Goal: Task Accomplishment & Management: Use online tool/utility

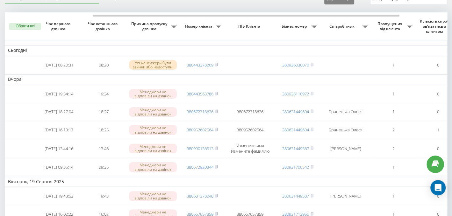
scroll to position [0, 126]
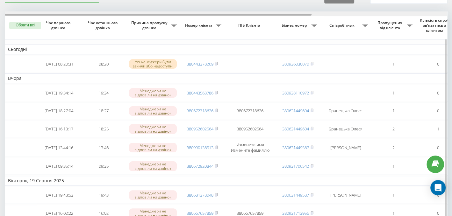
drag, startPoint x: 153, startPoint y: 13, endPoint x: 121, endPoint y: 13, distance: 32.5
click at [121, 13] on div at bounding box center [226, 13] width 442 height 5
drag, startPoint x: 122, startPoint y: 13, endPoint x: 73, endPoint y: 11, distance: 49.1
click at [73, 11] on div at bounding box center [226, 13] width 442 height 5
drag, startPoint x: 254, startPoint y: 15, endPoint x: 230, endPoint y: 11, distance: 24.4
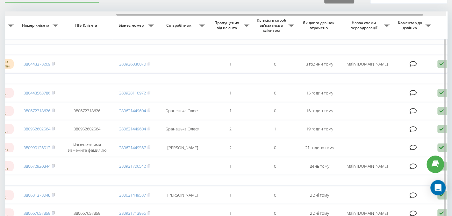
scroll to position [0, 162]
drag, startPoint x: 227, startPoint y: 13, endPoint x: 340, endPoint y: 21, distance: 113.0
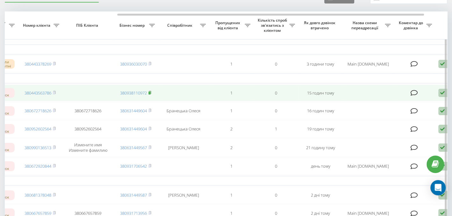
click at [149, 93] on icon at bounding box center [149, 93] width 3 height 4
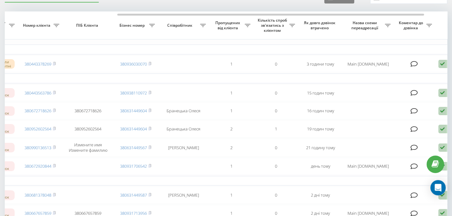
click at [212, 46] on td "Сьогодні" at bounding box center [161, 50] width 637 height 10
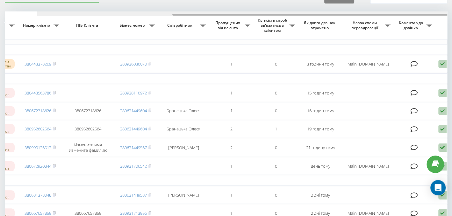
scroll to position [0, 194]
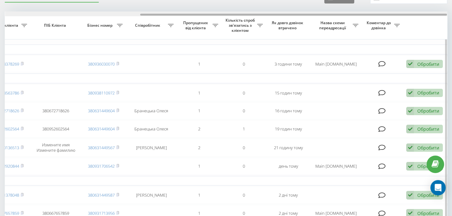
click at [137, 13] on div at bounding box center [226, 13] width 442 height 5
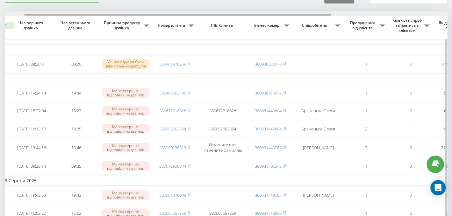
scroll to position [0, 0]
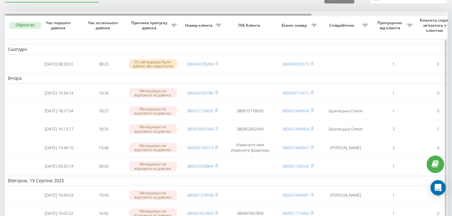
drag, startPoint x: 217, startPoint y: 15, endPoint x: 20, endPoint y: 13, distance: 197.5
click at [19, 14] on div at bounding box center [158, 15] width 307 height 2
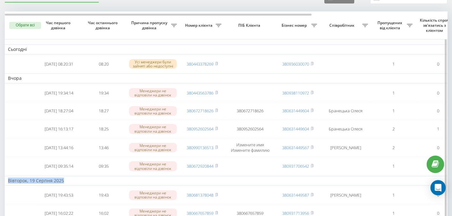
drag, startPoint x: 71, startPoint y: 183, endPoint x: 8, endPoint y: 183, distance: 63.4
click at [8, 183] on td "Вівторок, 19 Серпня 2025" at bounding box center [323, 181] width 637 height 10
drag, startPoint x: 10, startPoint y: 183, endPoint x: 64, endPoint y: 181, distance: 54.5
click at [64, 181] on td "Вівторок, 19 Серпня 2025" at bounding box center [323, 181] width 637 height 10
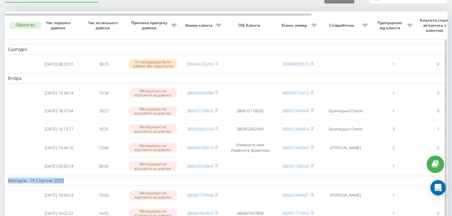
click at [66, 182] on td "Вівторок, 19 Серпня 2025" at bounding box center [323, 181] width 637 height 10
click at [74, 183] on td "Вівторок, 19 Серпня 2025" at bounding box center [323, 181] width 637 height 10
drag, startPoint x: 36, startPoint y: 183, endPoint x: 6, endPoint y: 183, distance: 29.6
click at [6, 183] on td "Вівторок, 19 Серпня 2025" at bounding box center [323, 181] width 637 height 10
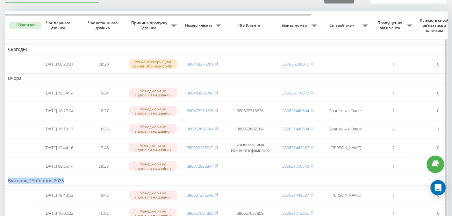
drag, startPoint x: 6, startPoint y: 183, endPoint x: 78, endPoint y: 181, distance: 72.3
click at [78, 181] on td "Вівторок, 19 Серпня 2025" at bounding box center [323, 181] width 637 height 10
click at [76, 183] on td "Вівторок, 19 Серпня 2025" at bounding box center [323, 181] width 637 height 10
drag, startPoint x: 64, startPoint y: 183, endPoint x: 7, endPoint y: 184, distance: 57.4
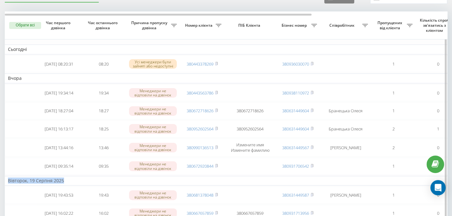
click at [7, 184] on td "Вівторок, 19 Серпня 2025" at bounding box center [323, 181] width 637 height 10
click at [6, 184] on td "Вівторок, 19 Серпня 2025" at bounding box center [323, 181] width 637 height 10
drag, startPoint x: 6, startPoint y: 184, endPoint x: 75, endPoint y: 184, distance: 68.5
click at [75, 184] on td "Вівторок, 19 Серпня 2025" at bounding box center [323, 181] width 637 height 10
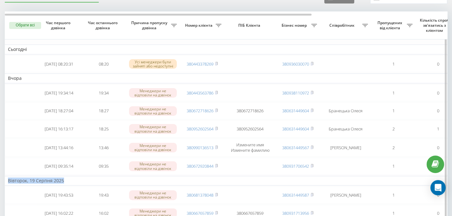
drag, startPoint x: 76, startPoint y: 183, endPoint x: 9, endPoint y: 183, distance: 67.2
click at [9, 183] on td "Вівторок, 19 Серпня 2025" at bounding box center [323, 181] width 637 height 10
drag, startPoint x: 7, startPoint y: 184, endPoint x: 66, endPoint y: 183, distance: 58.9
click at [66, 183] on td "Вівторок, 19 Серпня 2025" at bounding box center [323, 181] width 637 height 10
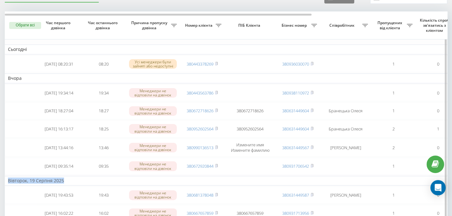
click at [66, 182] on td "Вівторок, 19 Серпня 2025" at bounding box center [323, 181] width 637 height 10
click at [77, 183] on td "Вівторок, 19 Серпня 2025" at bounding box center [323, 181] width 637 height 10
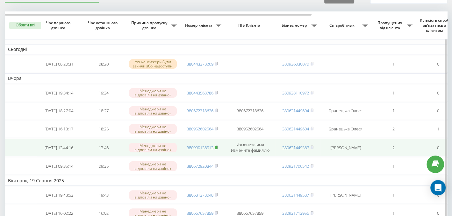
click at [217, 148] on icon at bounding box center [216, 148] width 3 height 4
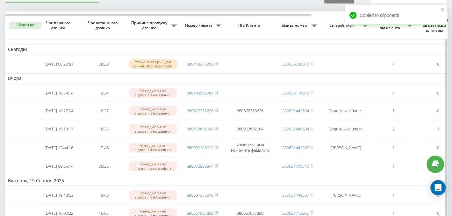
click at [242, 48] on td "Сьогодні" at bounding box center [323, 50] width 637 height 10
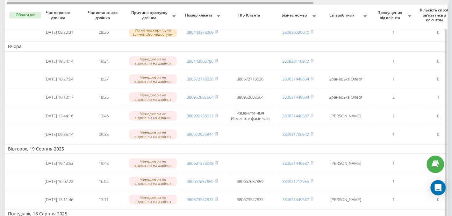
drag, startPoint x: 270, startPoint y: 4, endPoint x: 240, endPoint y: 26, distance: 37.1
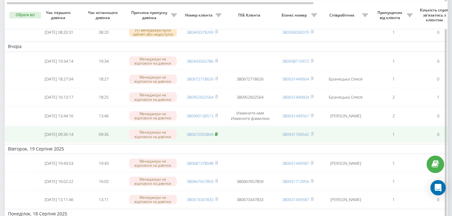
click at [217, 136] on rect at bounding box center [216, 134] width 2 height 3
